Goal: Information Seeking & Learning: Learn about a topic

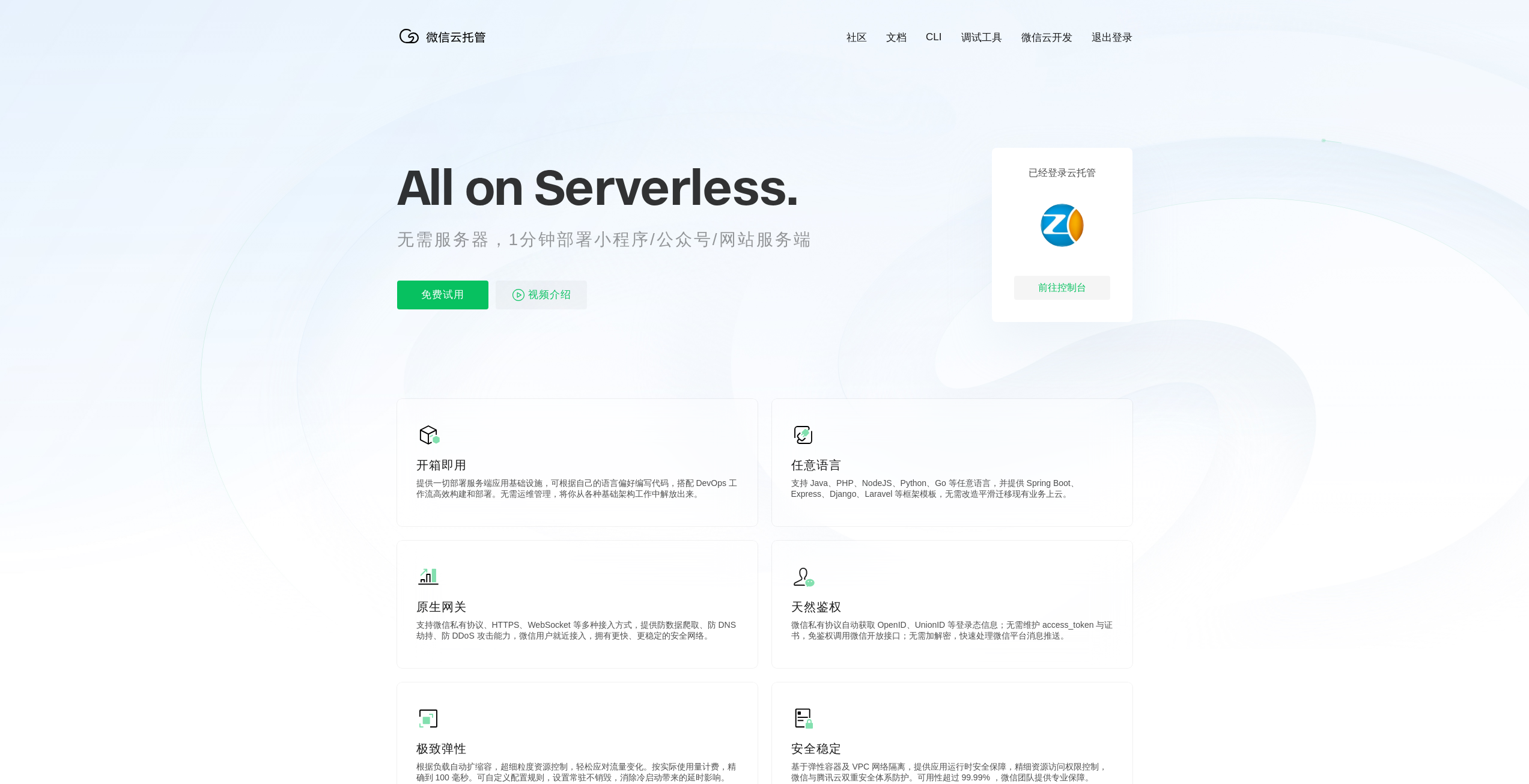
scroll to position [0, 2136]
drag, startPoint x: 0, startPoint y: 0, endPoint x: 799, endPoint y: 223, distance: 829.5
click at [799, 223] on div "All on Serverless. 无需服务器，1分钟部署小程序/公众号/网站服务端 免费试用 视频介绍" at bounding box center [619, 234] width 445 height 174
drag, startPoint x: 1038, startPoint y: 174, endPoint x: 1127, endPoint y: 178, distance: 89.1
click at [1126, 178] on div "已经登录云托管 前往控制台" at bounding box center [1062, 234] width 140 height 174
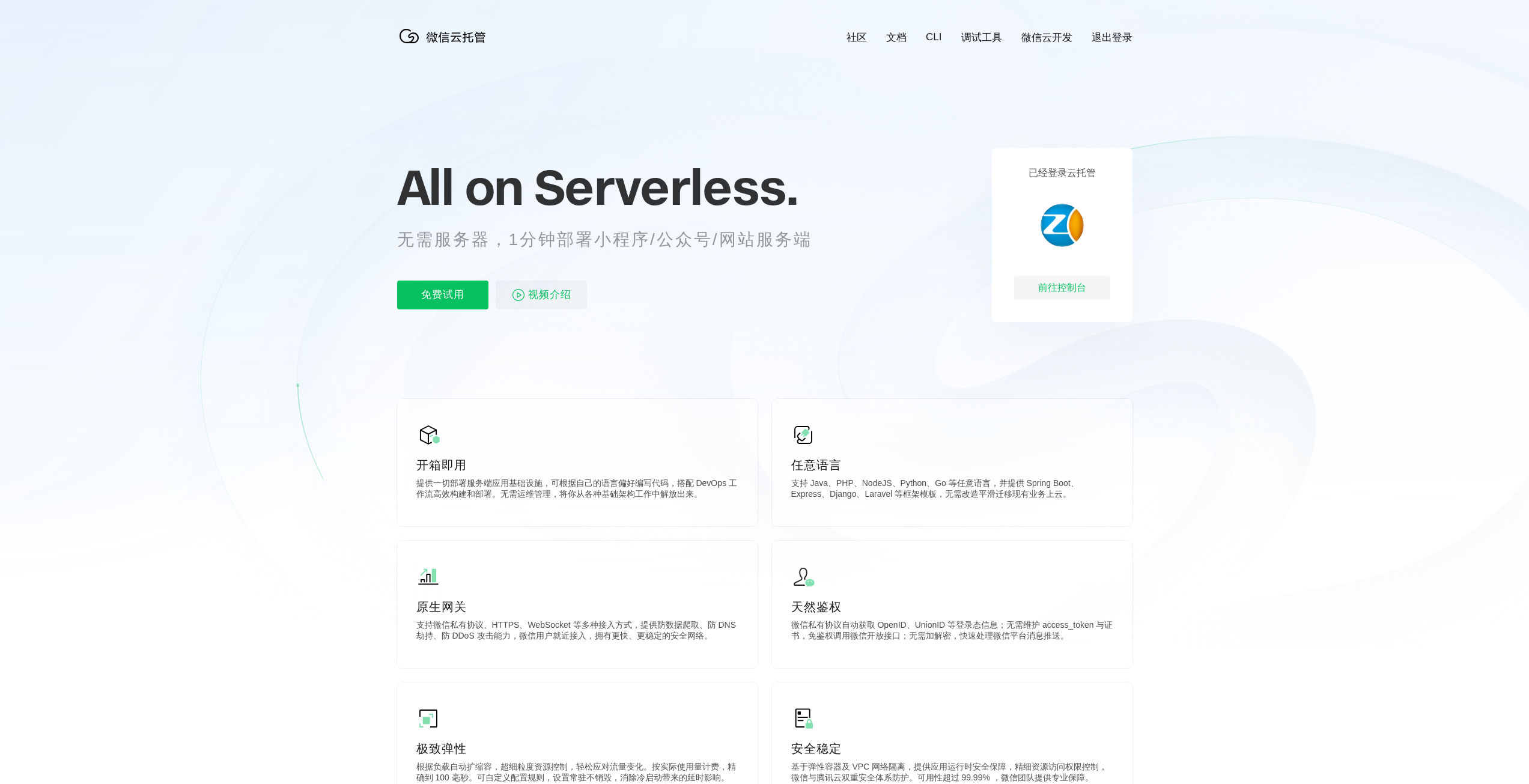
click at [1226, 294] on icon at bounding box center [764, 324] width 1153 height 648
drag, startPoint x: 841, startPoint y: 320, endPoint x: 790, endPoint y: 306, distance: 52.9
click at [790, 306] on div "免费试用 视频介绍" at bounding box center [619, 295] width 445 height 29
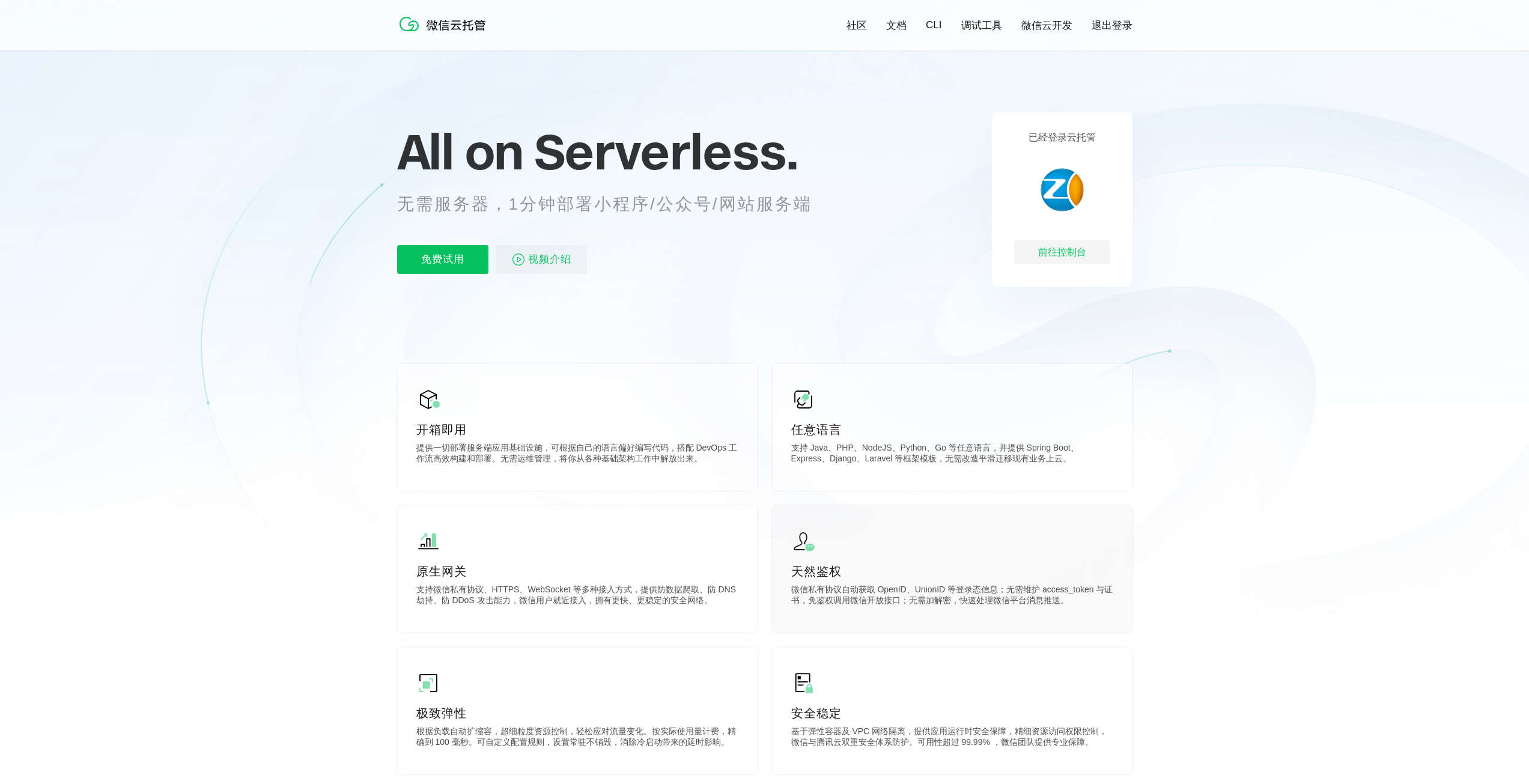
scroll to position [180, 0]
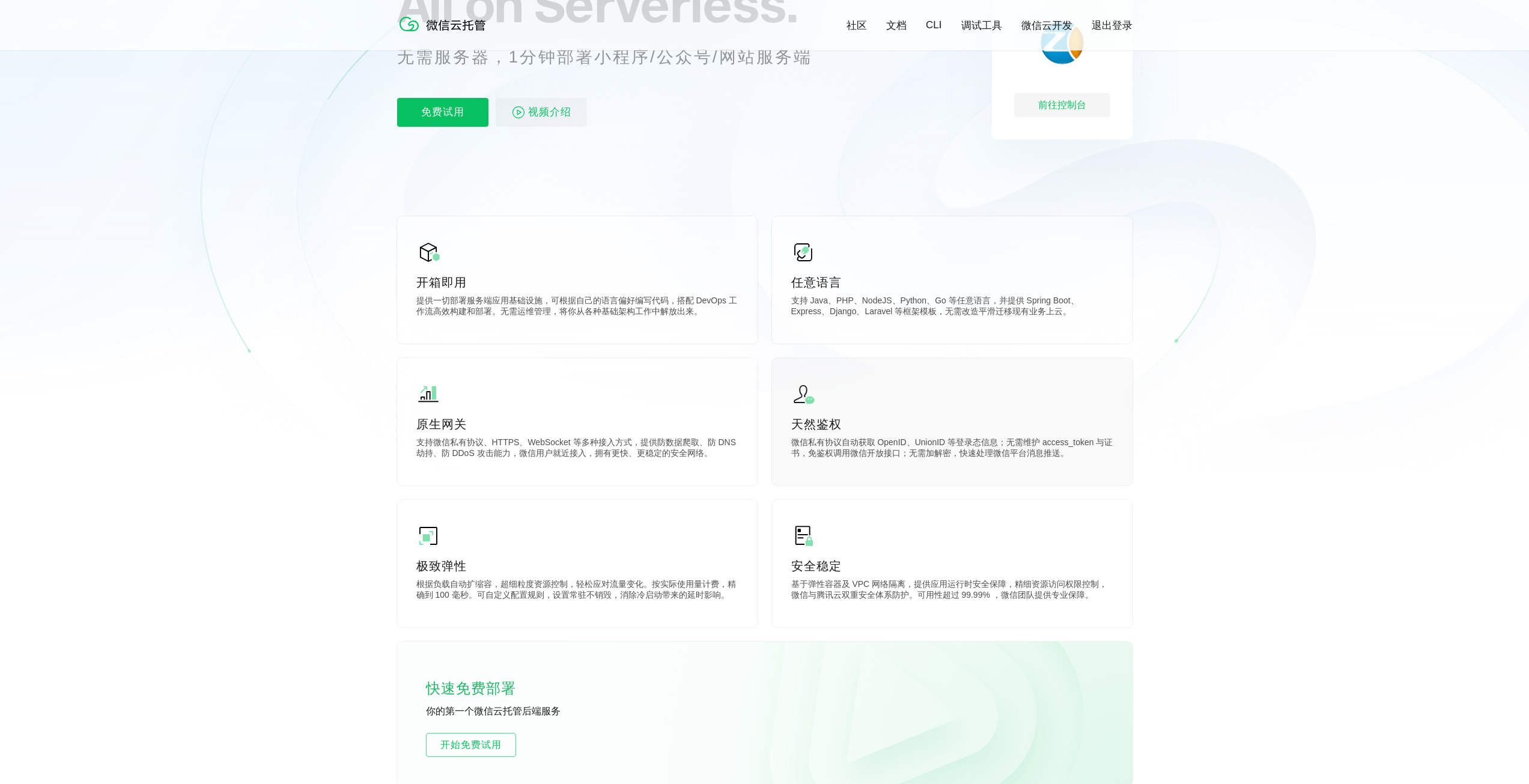
drag, startPoint x: 927, startPoint y: 447, endPoint x: 896, endPoint y: 447, distance: 31.0
drag, startPoint x: 896, startPoint y: 447, endPoint x: 870, endPoint y: 446, distance: 26.0
click at [870, 446] on p "微信私有协议自动获取 OpenID、UnionID 等登录态信息；无需维护 access_token 与证书，免鉴权调用微信开放接口；无需加解密，快速处理微信…" at bounding box center [952, 449] width 322 height 24
drag, startPoint x: 815, startPoint y: 439, endPoint x: 983, endPoint y: 436, distance: 168.0
click at [981, 435] on div "天然鉴权 微信私有协议自动获取 OpenID、UnionID 等登录态信息；无需维护 access_token 与证书，免鉴权调用微信开放接口；无需加解密，快…" at bounding box center [953, 422] width 361 height 127
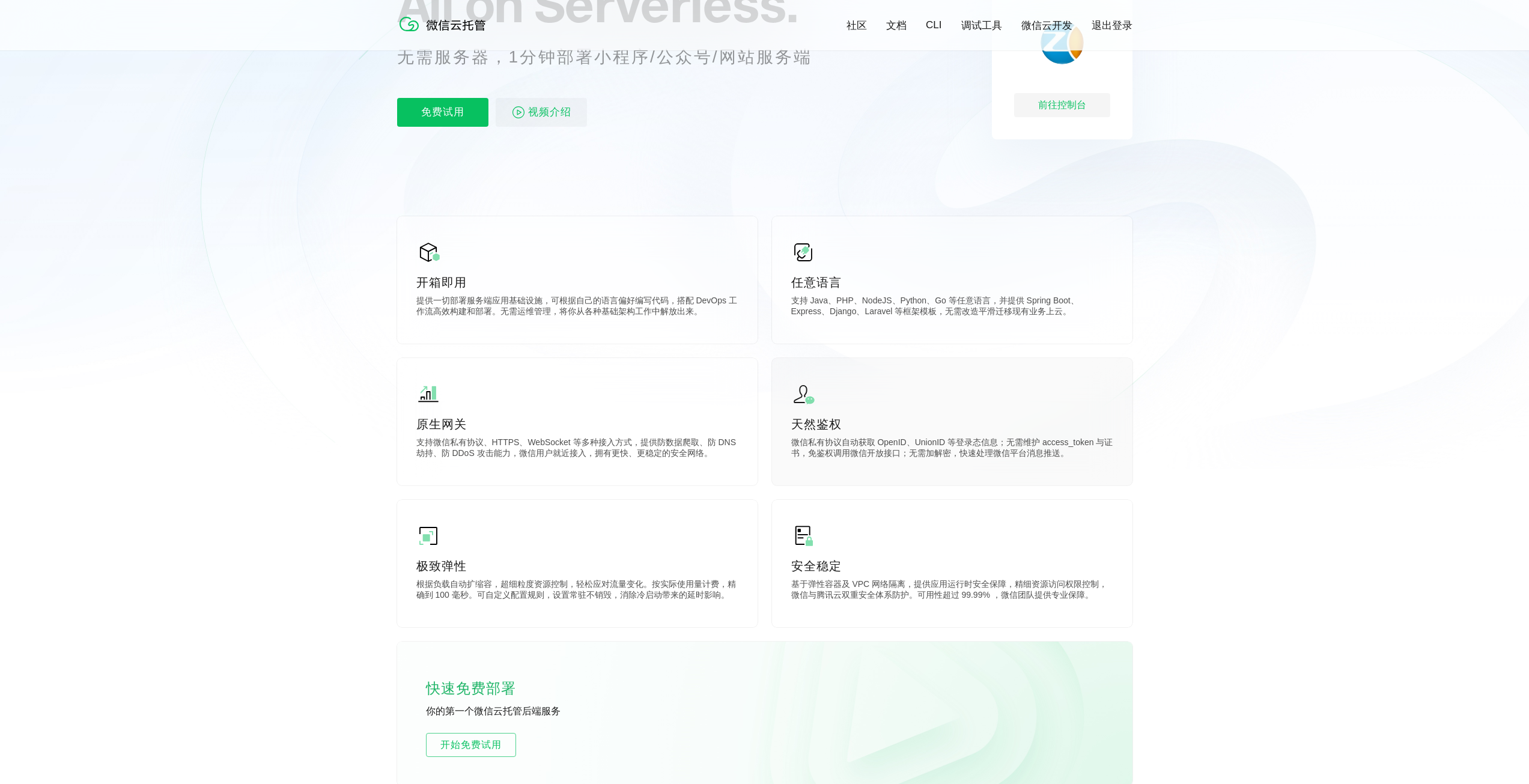
click at [1099, 468] on div "天然鉴权 微信私有协议自动获取 OpenID、UnionID 等登录态信息；无需维护 access_token 与证书，免鉴权调用微信开放接口；无需加解密，快…" at bounding box center [953, 422] width 361 height 127
drag, startPoint x: 1091, startPoint y: 472, endPoint x: 1025, endPoint y: 464, distance: 66.5
drag, startPoint x: 1025, startPoint y: 464, endPoint x: 1005, endPoint y: 463, distance: 20.0
click at [1005, 463] on div "天然鉴权 微信私有协议自动获取 OpenID、UnionID 等登录态信息；无需维护 access_token 与证书，免鉴权调用微信开放接口；无需加解密，快…" at bounding box center [953, 422] width 361 height 127
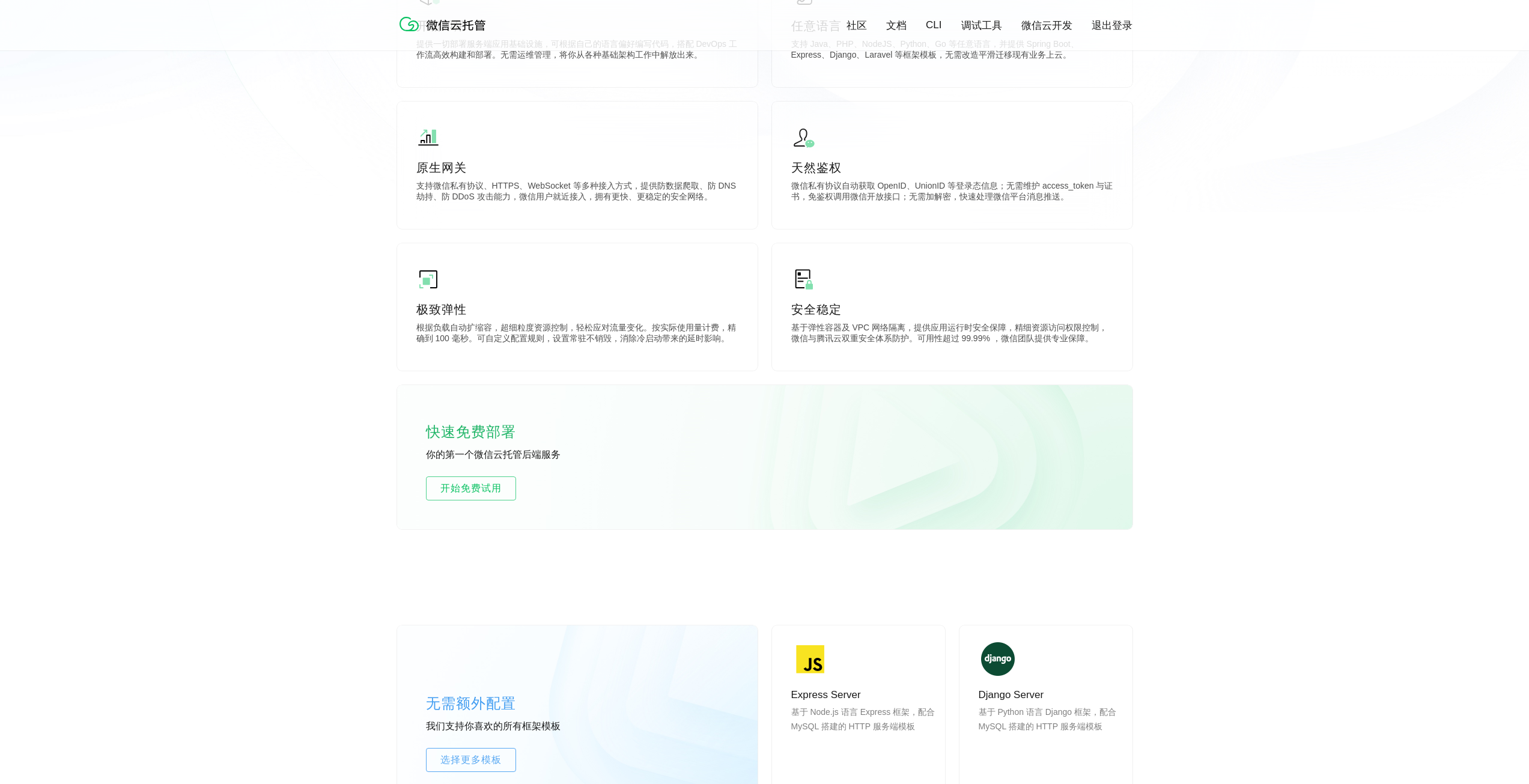
scroll to position [164, 0]
